Goal: Find contact information: Find contact information

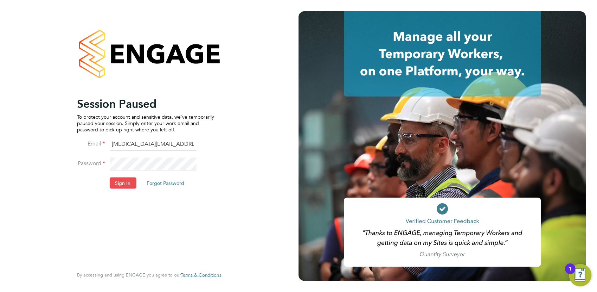
click at [114, 182] on button "Sign In" at bounding box center [122, 182] width 27 height 11
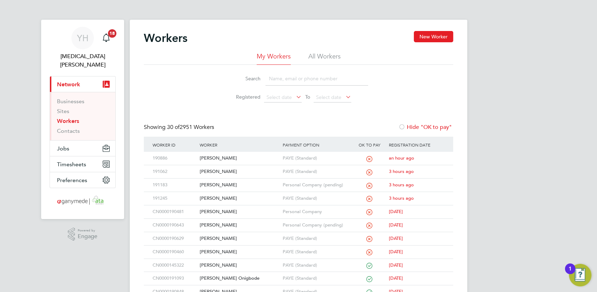
drag, startPoint x: 288, startPoint y: 77, endPoint x: 311, endPoint y: 69, distance: 24.5
click at [288, 77] on input at bounding box center [317, 79] width 103 height 14
type input "wil"
click at [226, 159] on div "[PERSON_NAME]" at bounding box center [239, 158] width 83 height 13
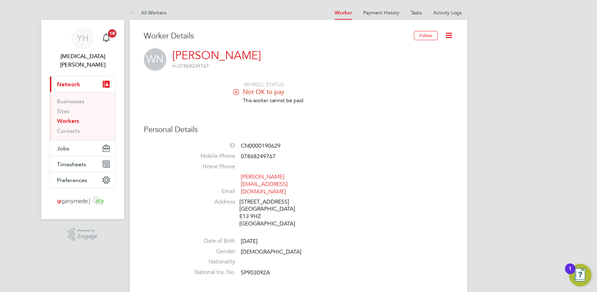
click at [360, 165] on li "Home Phone" at bounding box center [319, 168] width 267 height 11
drag, startPoint x: 320, startPoint y: 178, endPoint x: 242, endPoint y: 179, distance: 77.8
click at [242, 179] on li "Email [PERSON_NAME][EMAIL_ADDRESS][DOMAIN_NAME]" at bounding box center [319, 185] width 267 height 25
copy link "[PERSON_NAME][EMAIL_ADDRESS][DOMAIN_NAME]"
